Goal: Entertainment & Leisure: Consume media (video, audio)

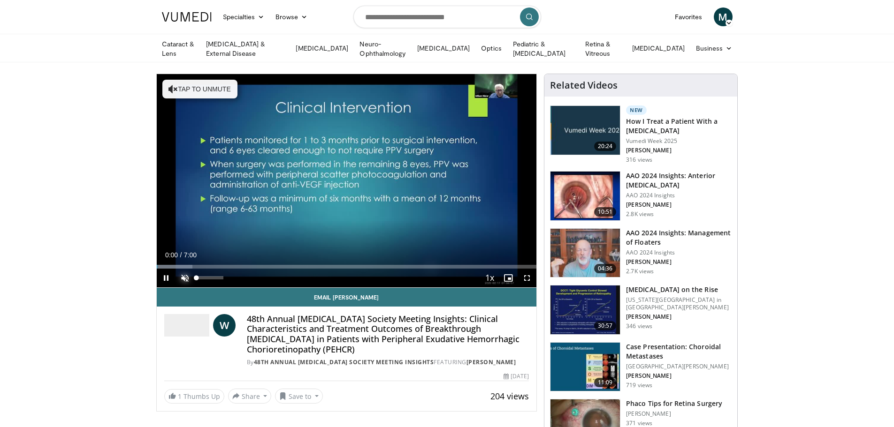
click at [183, 278] on span "Video Player" at bounding box center [185, 278] width 19 height 19
click at [527, 276] on span "Video Player" at bounding box center [527, 278] width 19 height 19
